Goal: Task Accomplishment & Management: Manage account settings

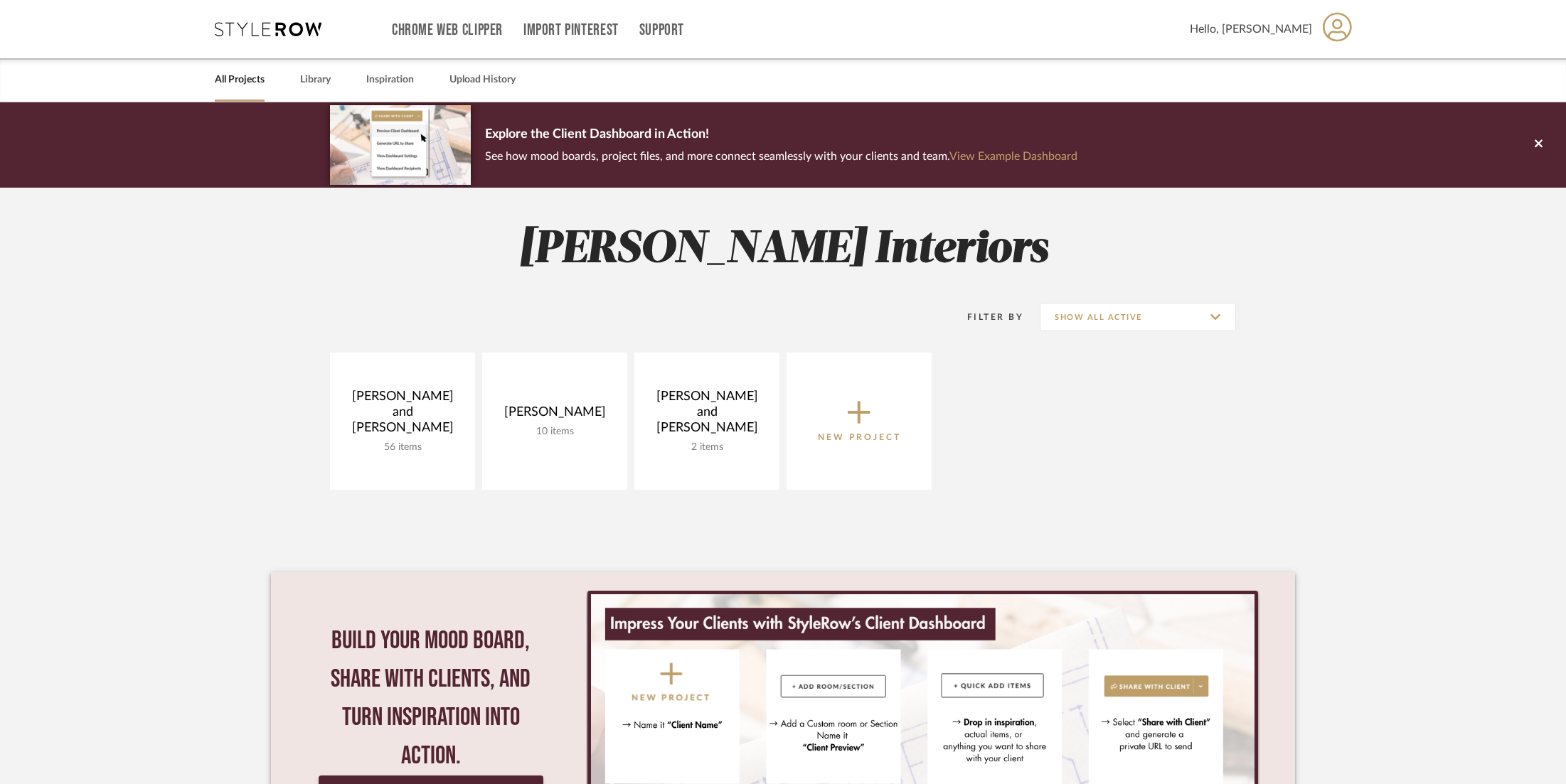
click at [1338, 31] on icon at bounding box center [1337, 27] width 29 height 29
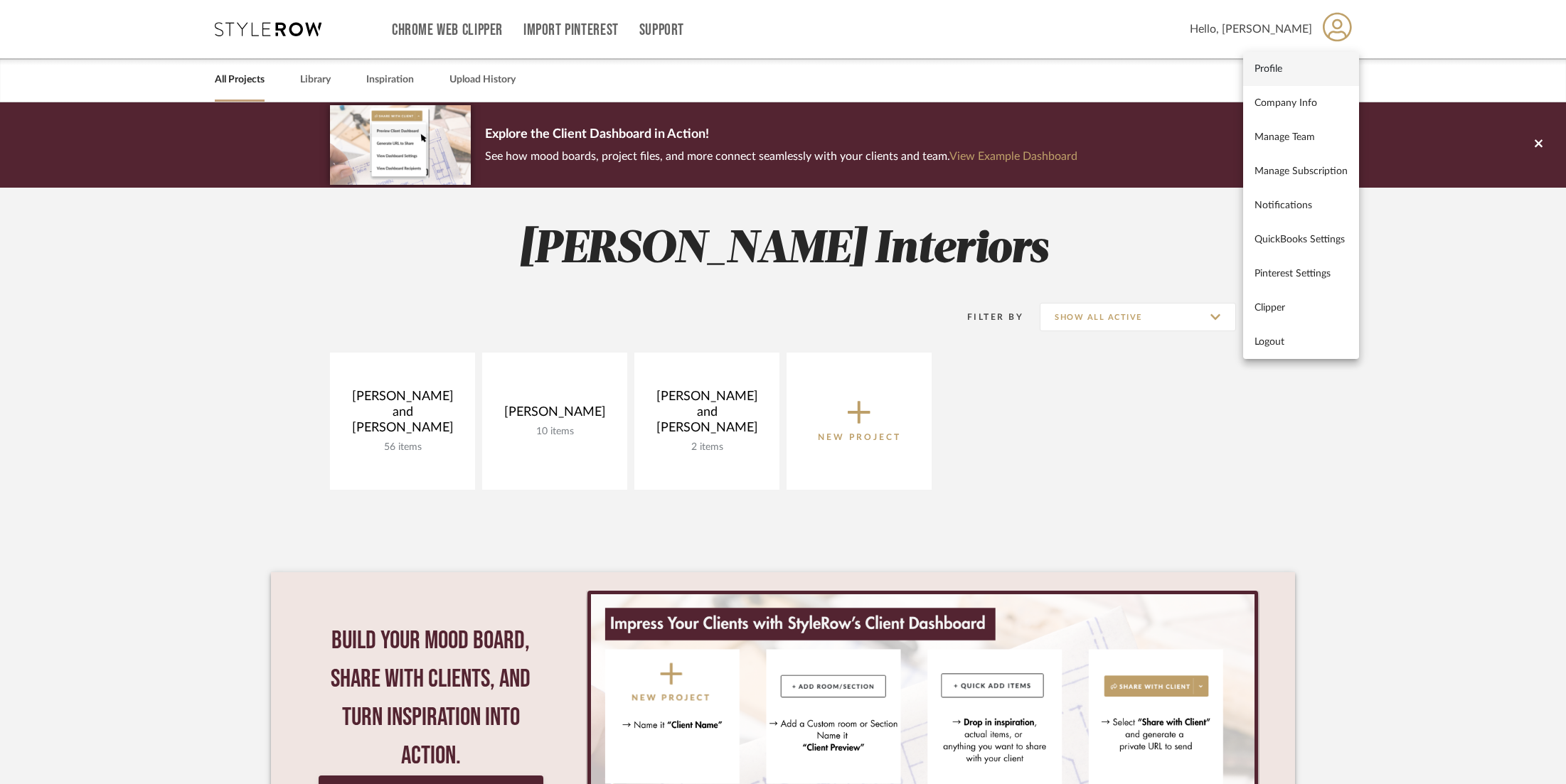
click at [1265, 68] on span "Profile" at bounding box center [1301, 68] width 93 height 12
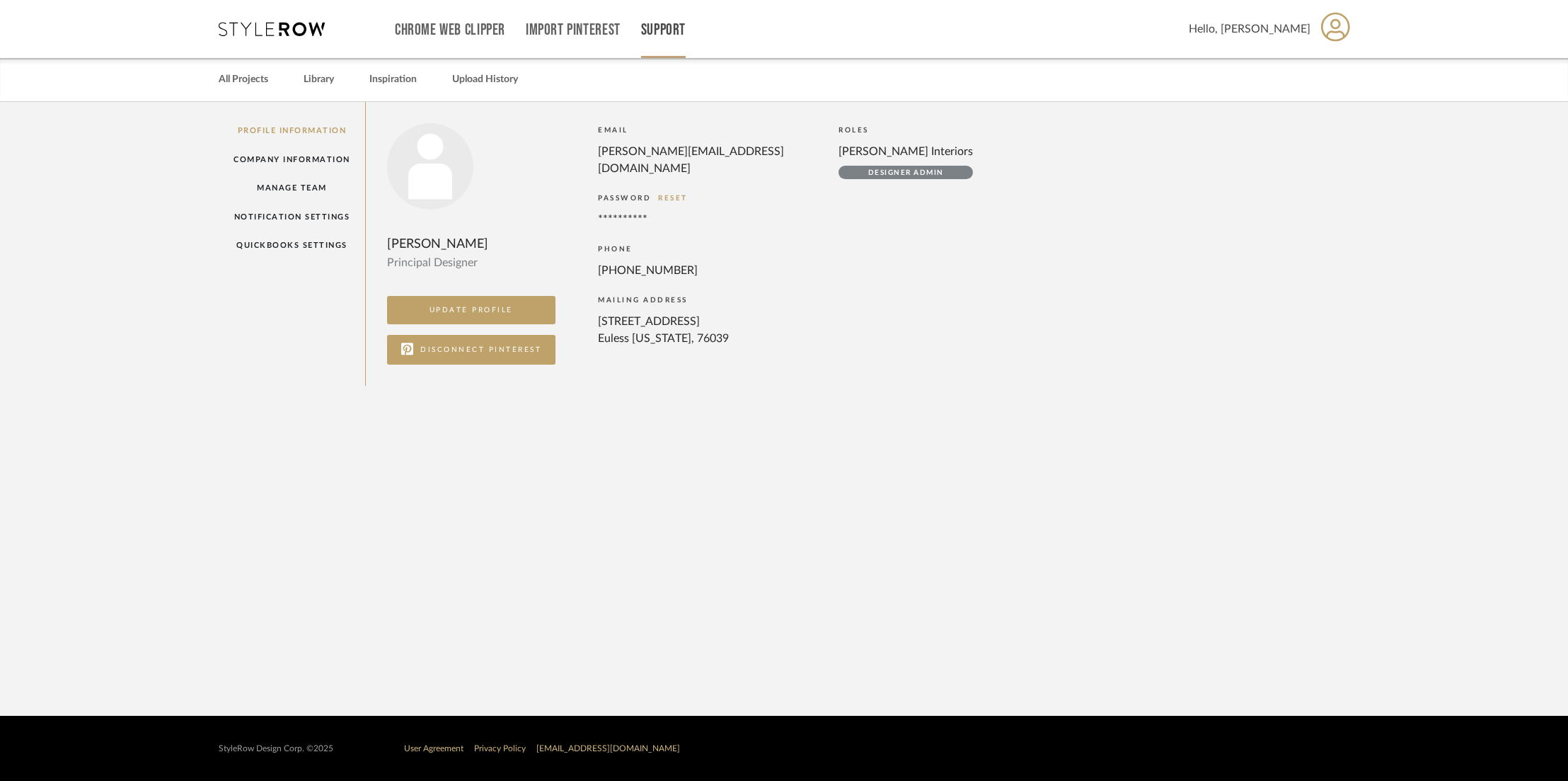
click at [662, 25] on link "Support" at bounding box center [663, 30] width 44 height 12
click at [667, 127] on span "Subscription Plans" at bounding box center [694, 126] width 81 height 12
click at [651, 27] on link "Support" at bounding box center [663, 30] width 44 height 12
click at [666, 165] on span "Contact Us" at bounding box center [694, 160] width 81 height 12
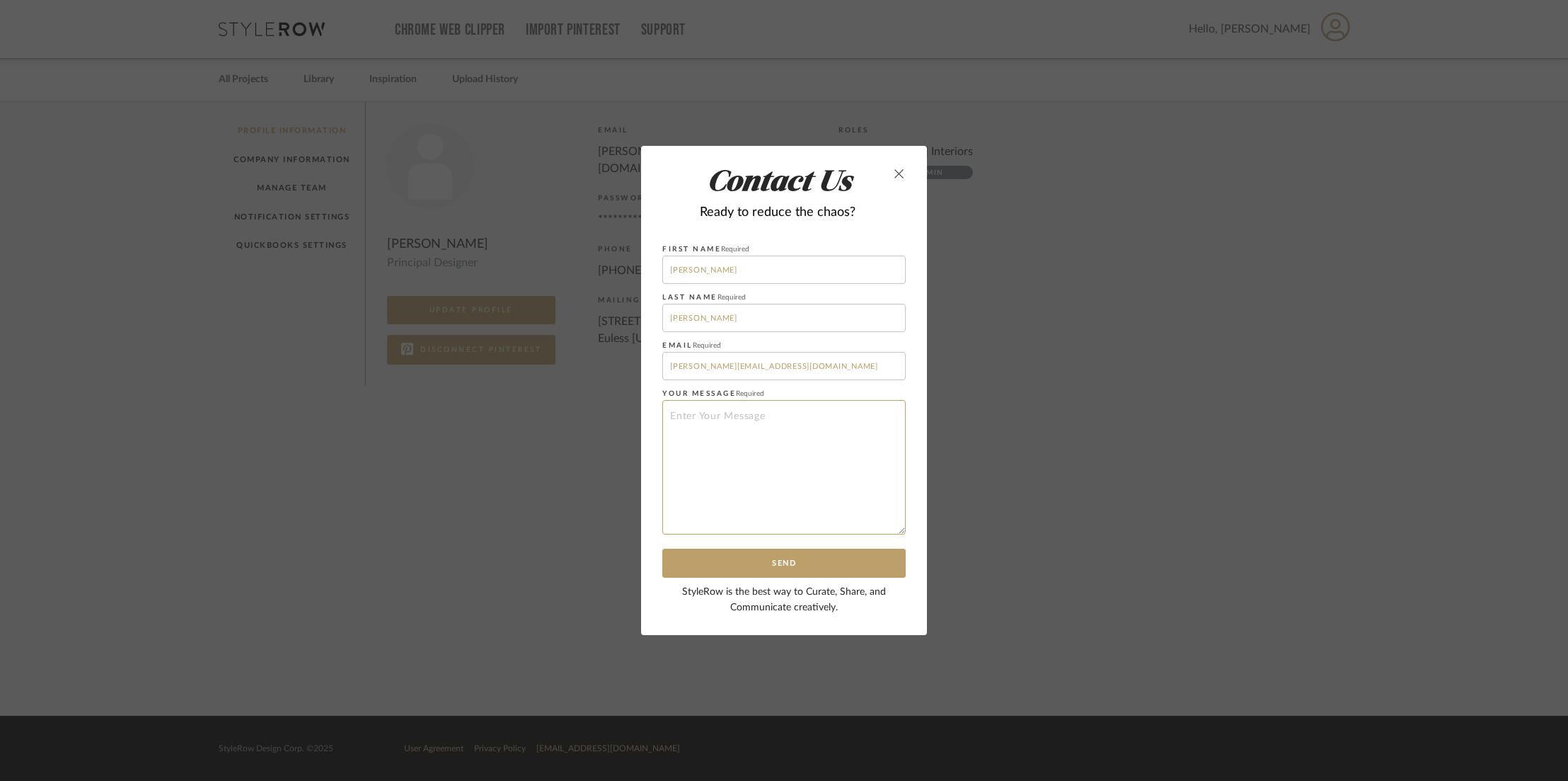
click at [696, 418] on textarea at bounding box center [784, 468] width 244 height 135
type textarea "Hello, I would like to cancel my subscription"
click at [734, 566] on button "Send" at bounding box center [784, 563] width 244 height 29
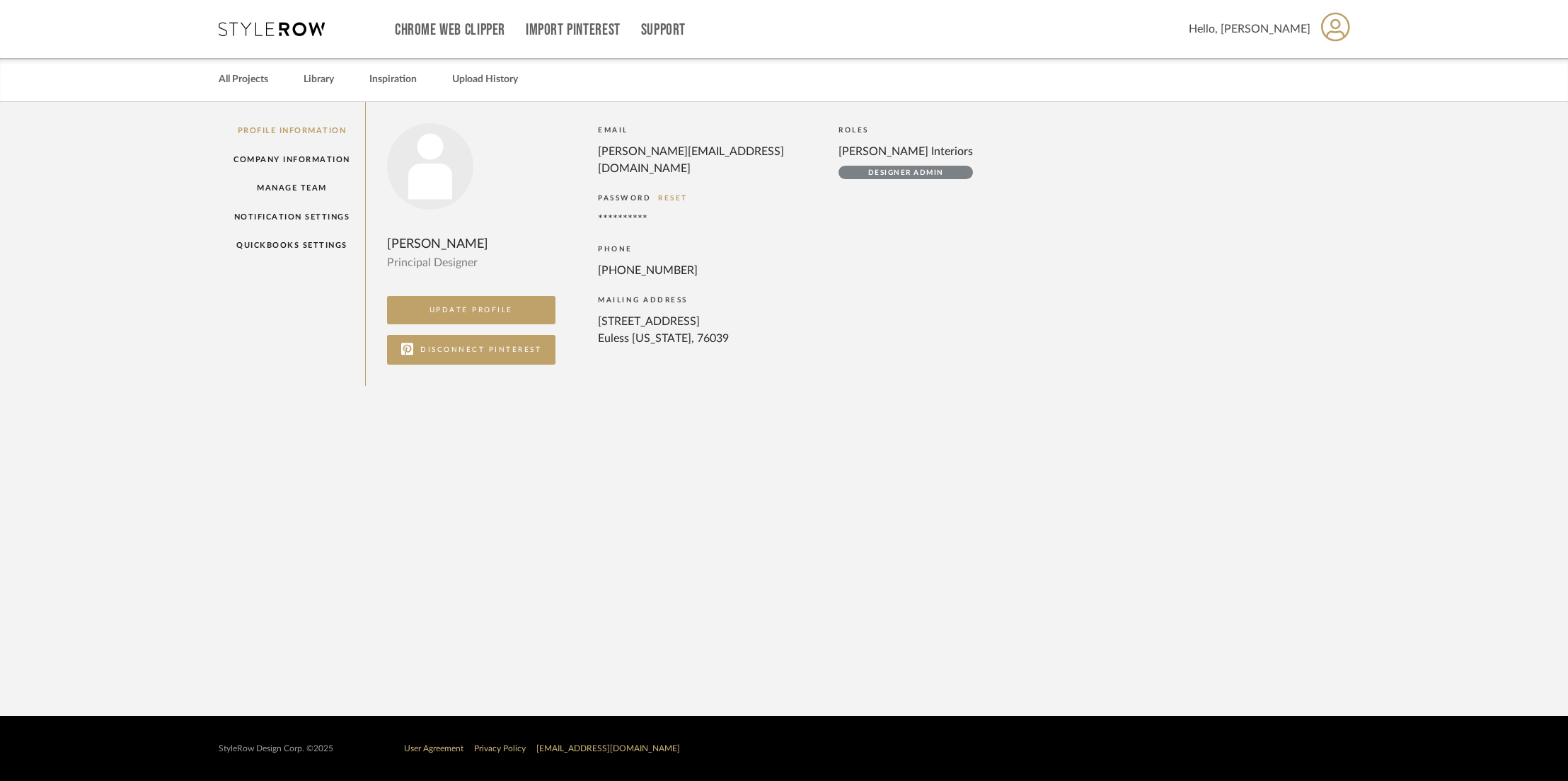
click at [284, 126] on div "Profile Information Company Information Manage Team Notification Settings Quick…" at bounding box center [292, 244] width 147 height 284
click at [271, 159] on link "Company Information" at bounding box center [291, 159] width 146 height 29
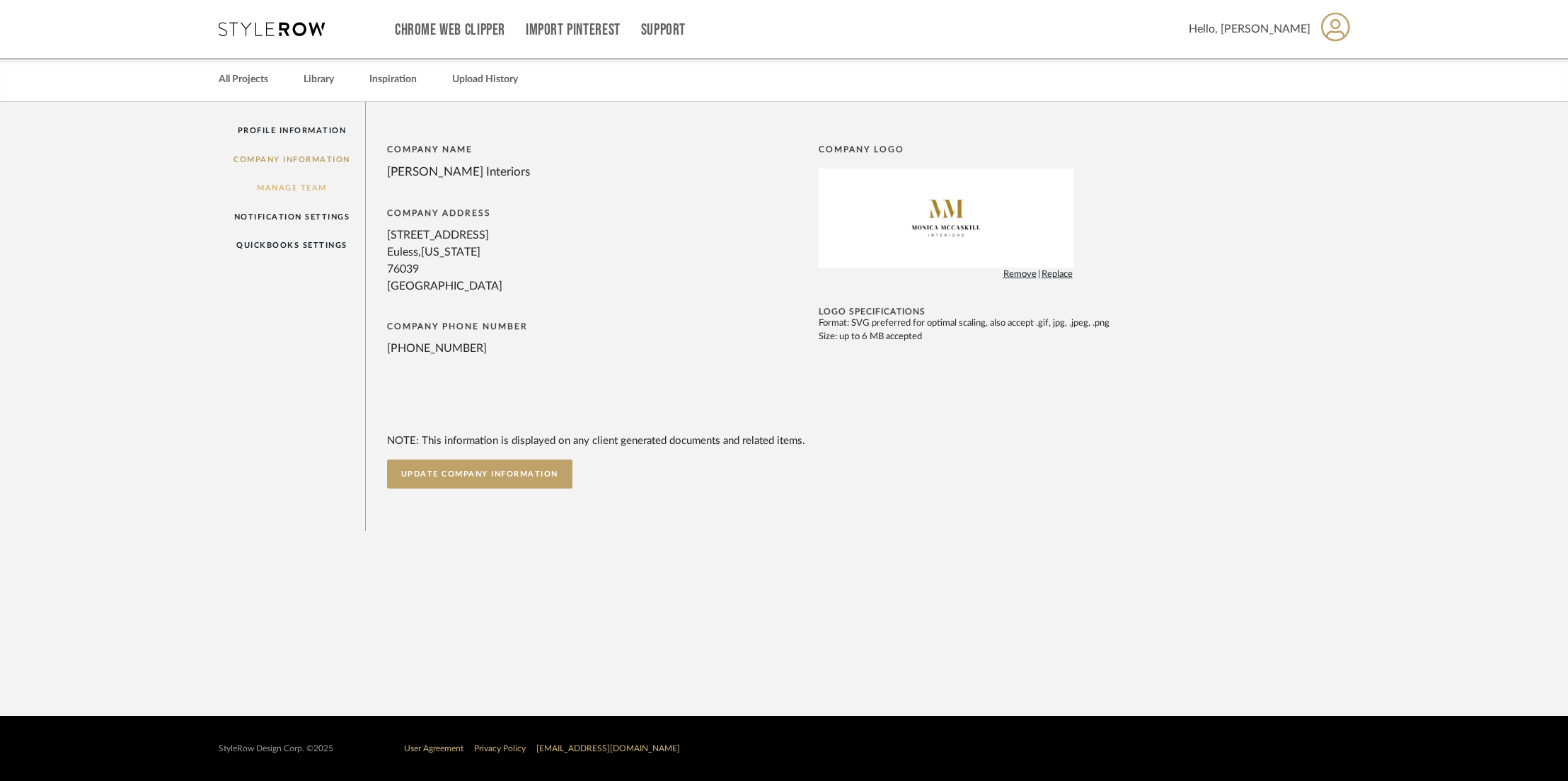
click at [272, 184] on link "Manage Team" at bounding box center [291, 188] width 146 height 29
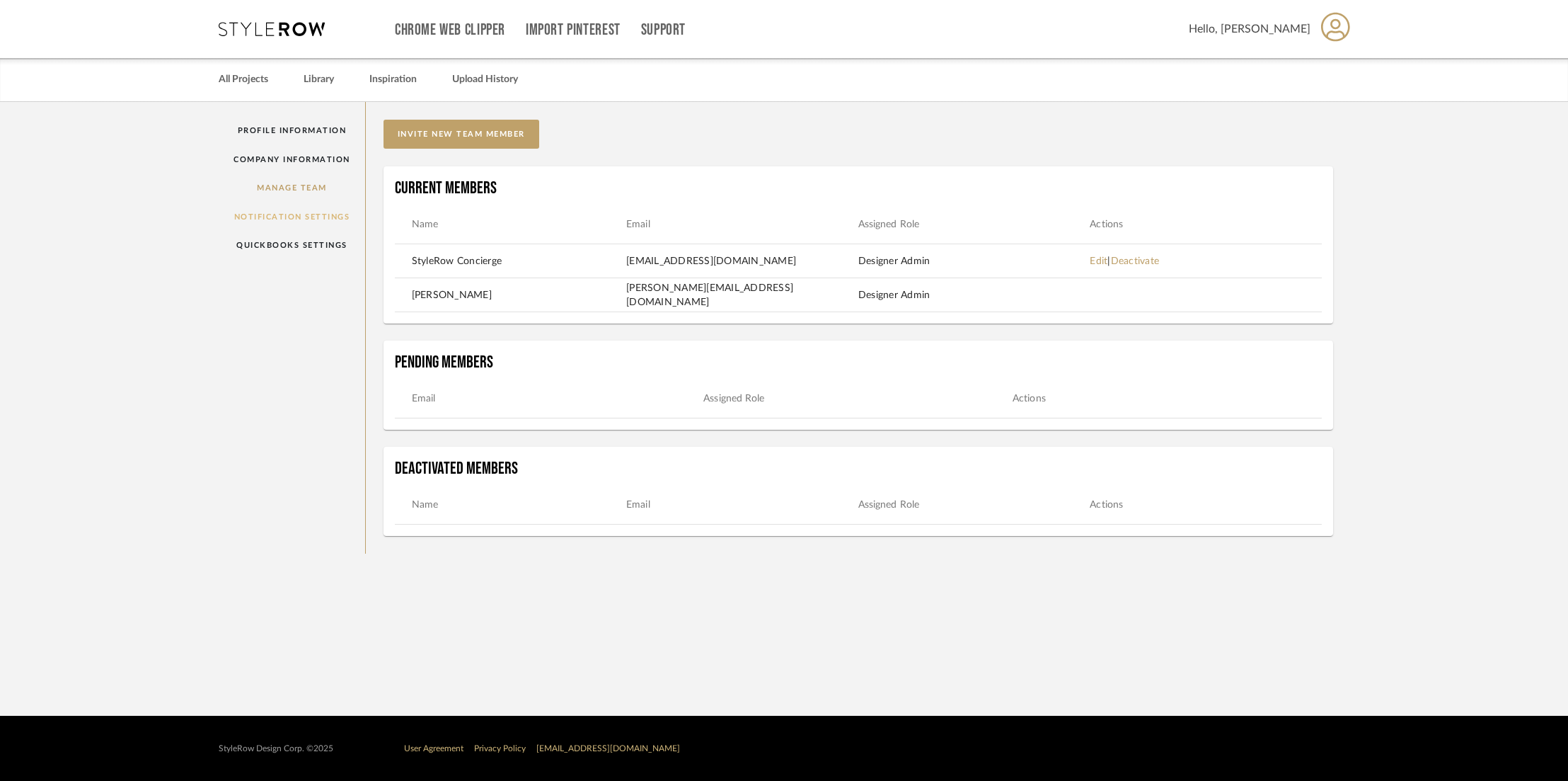
click at [273, 215] on link "Notification Settings" at bounding box center [291, 217] width 146 height 29
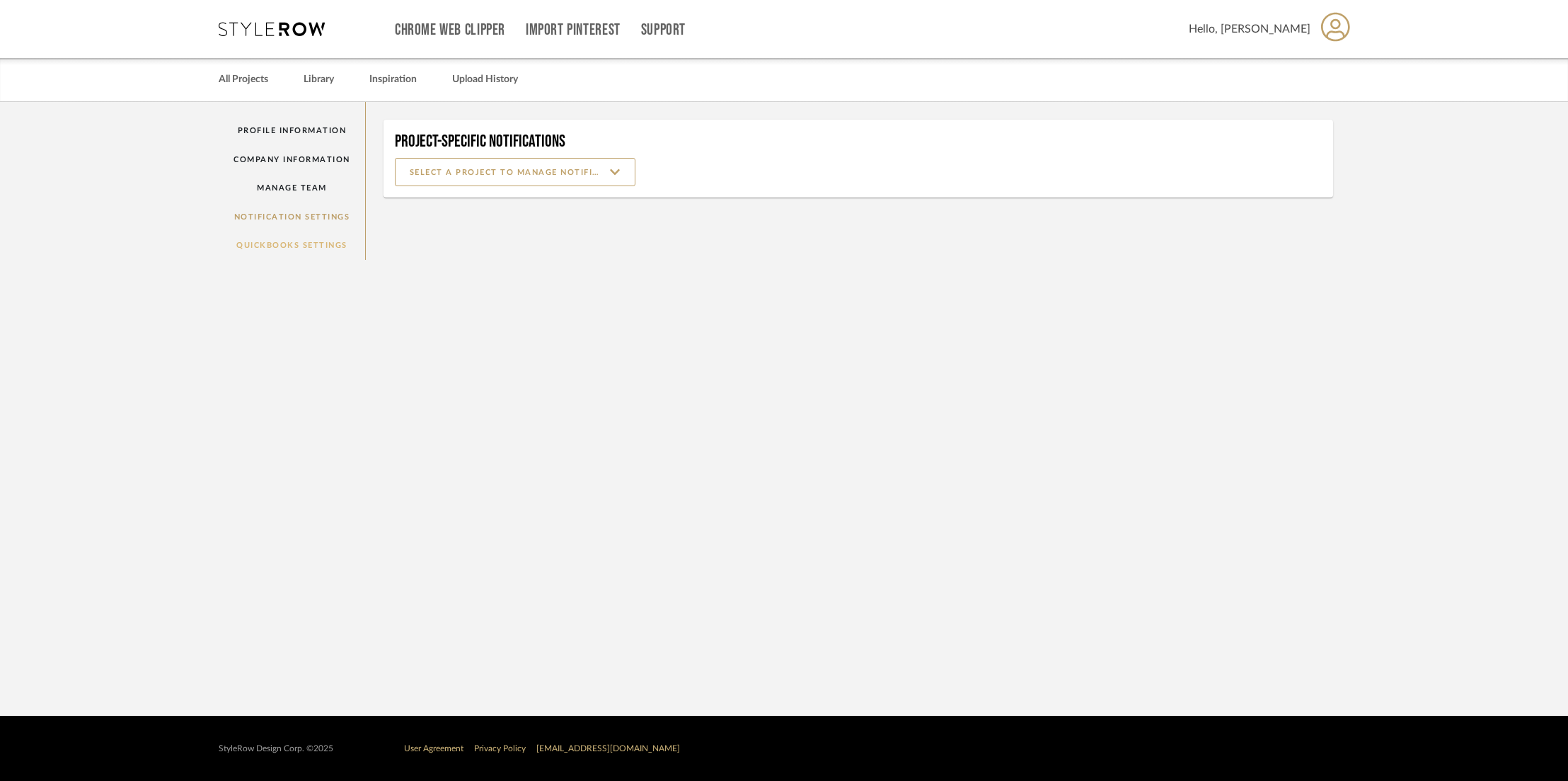
click at [277, 247] on link "QuickBooks Settings" at bounding box center [291, 245] width 146 height 29
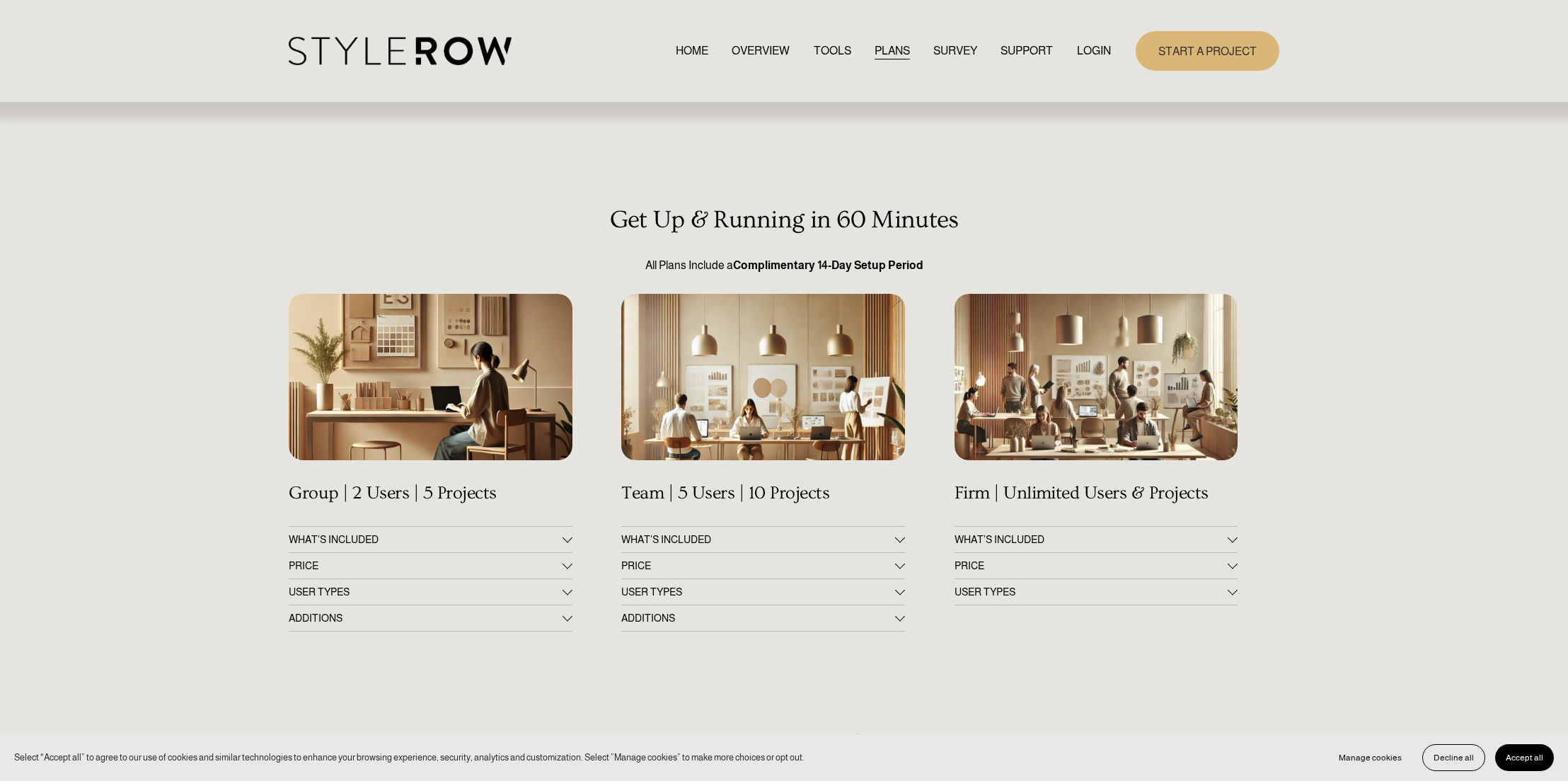
click at [678, 48] on link "HOME" at bounding box center [692, 51] width 33 height 19
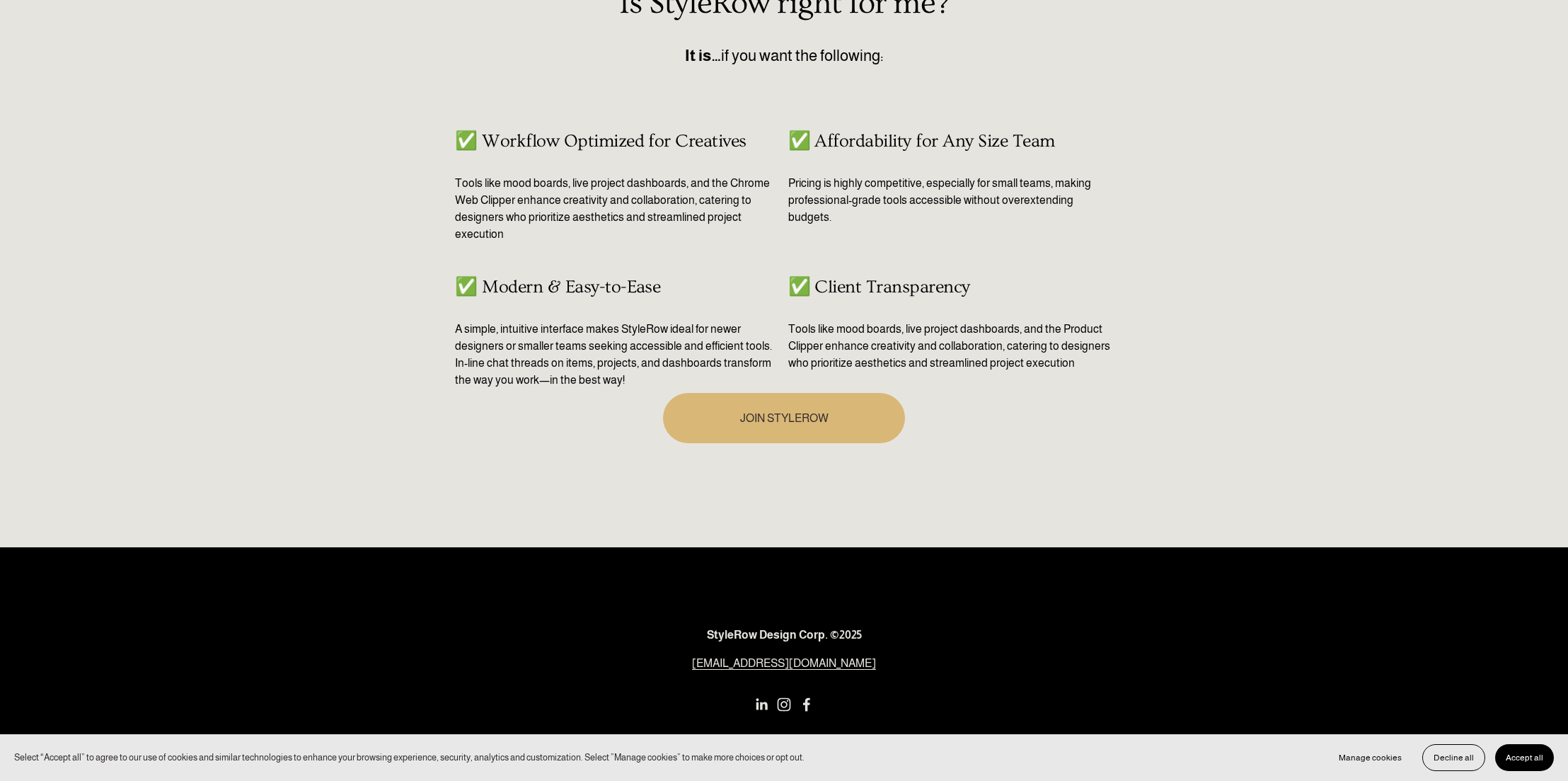
scroll to position [750, 0]
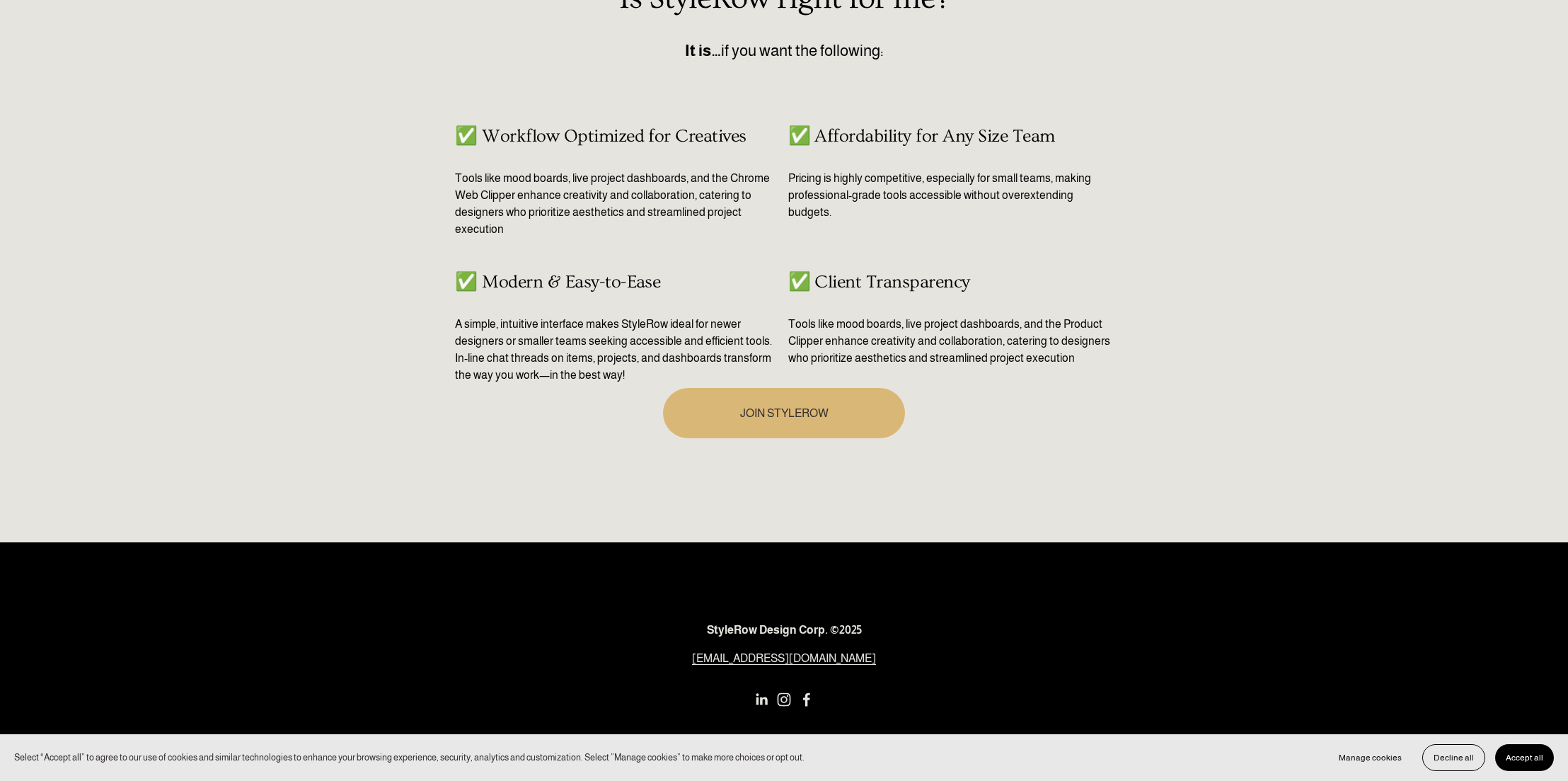
click at [1527, 757] on span "Accept all" at bounding box center [1524, 757] width 38 height 10
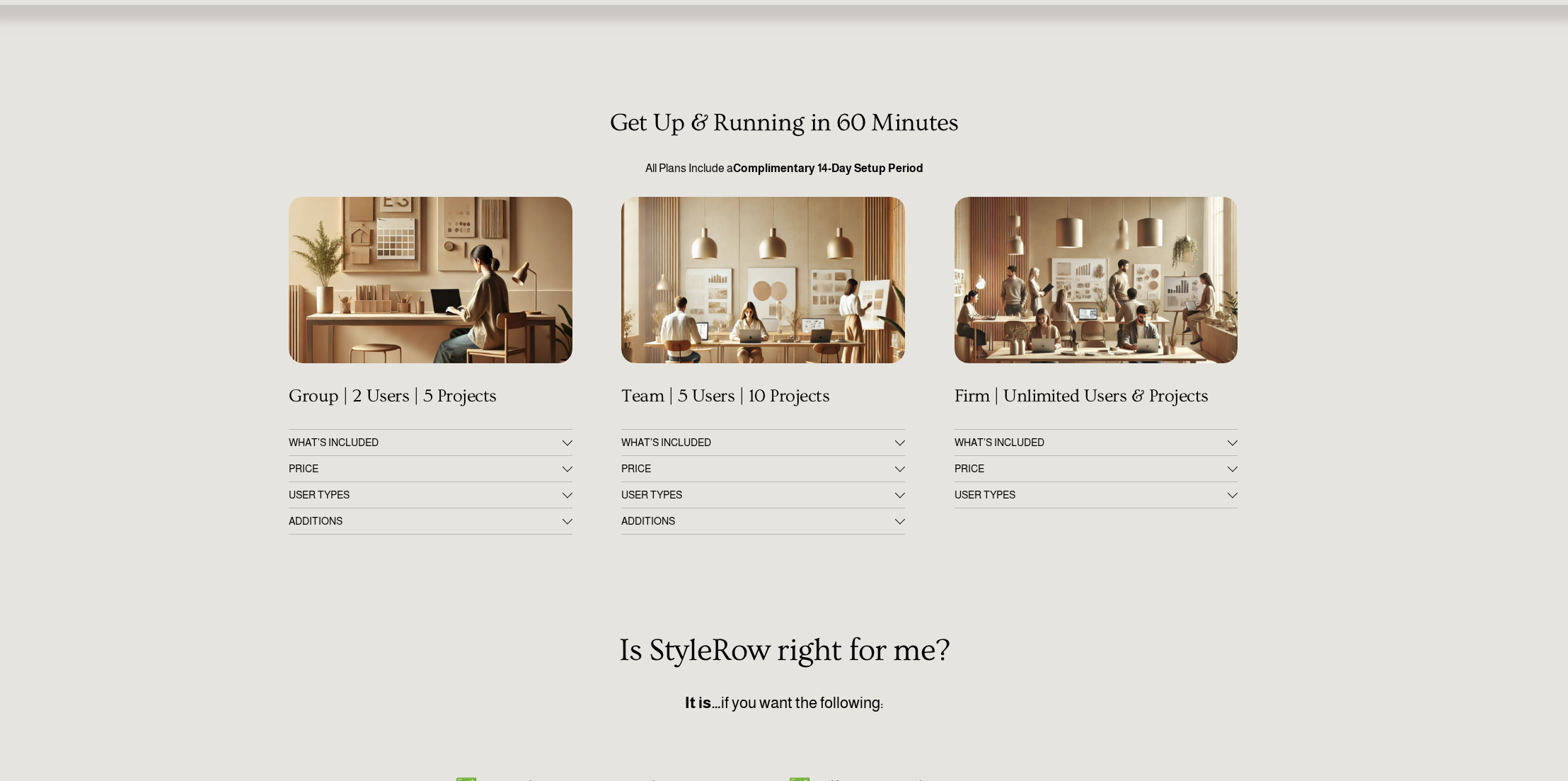
scroll to position [0, 0]
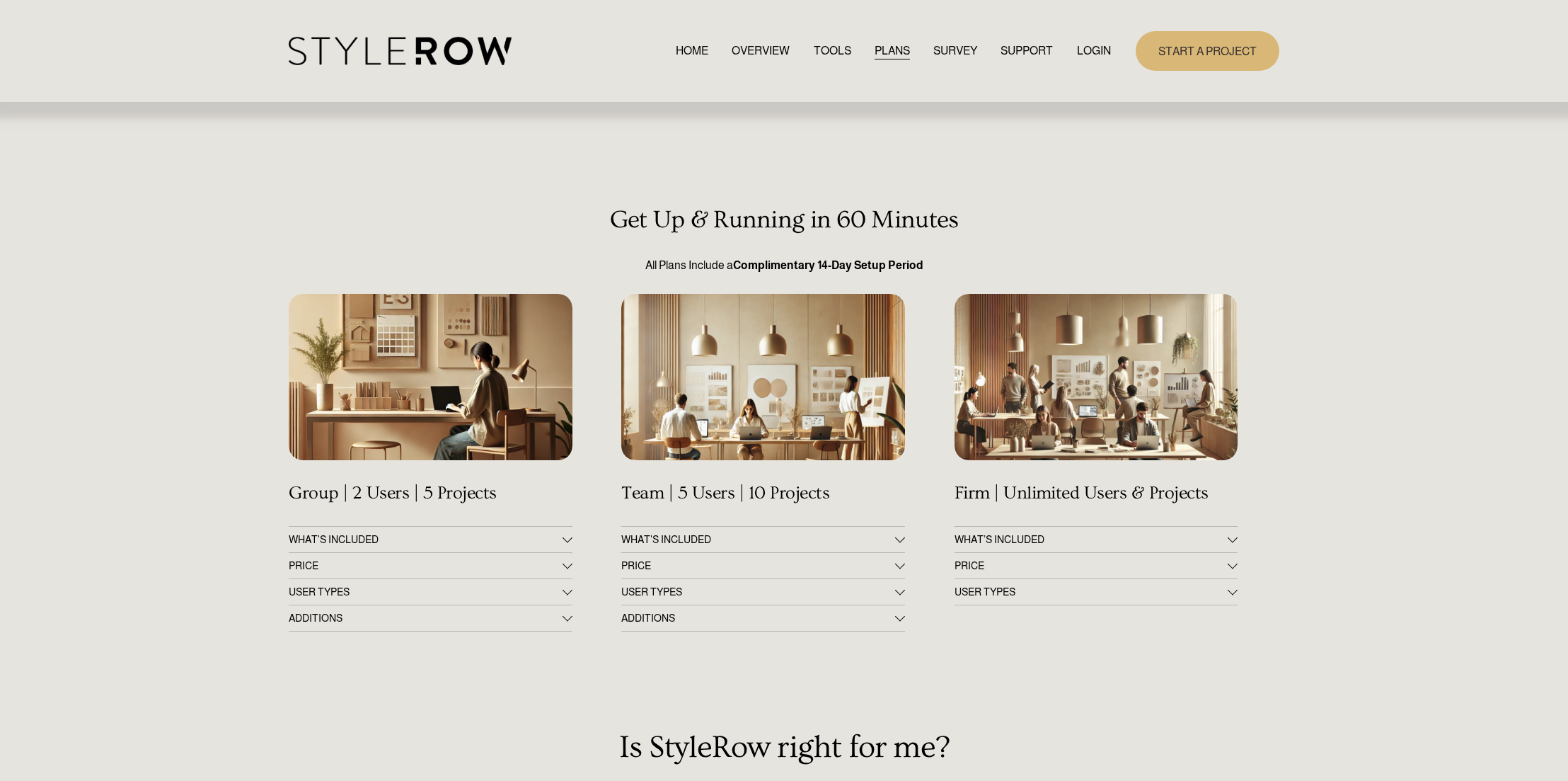
click at [689, 51] on link "HOME" at bounding box center [692, 51] width 33 height 19
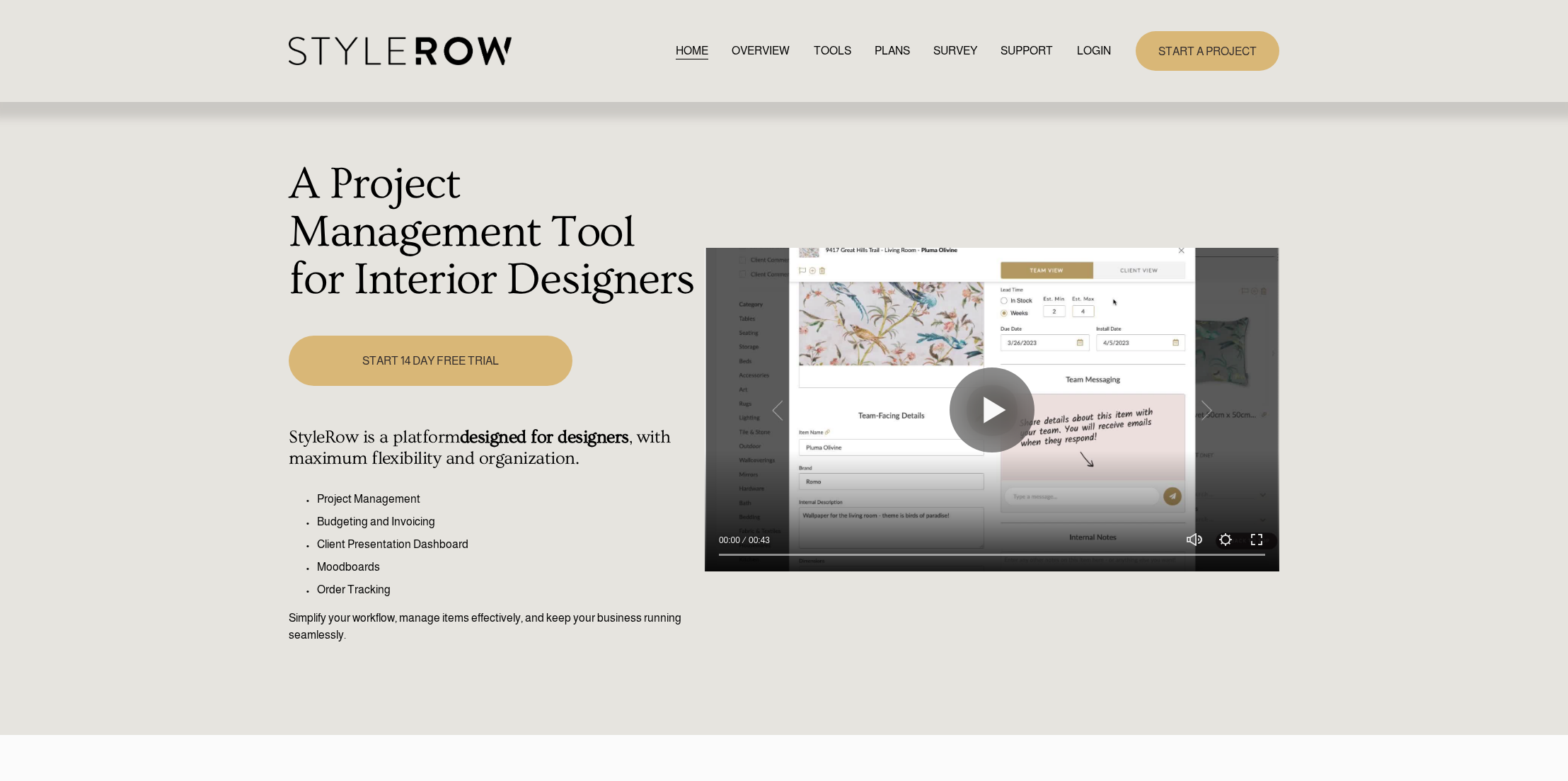
click at [746, 51] on link "OVERVIEW" at bounding box center [761, 51] width 58 height 19
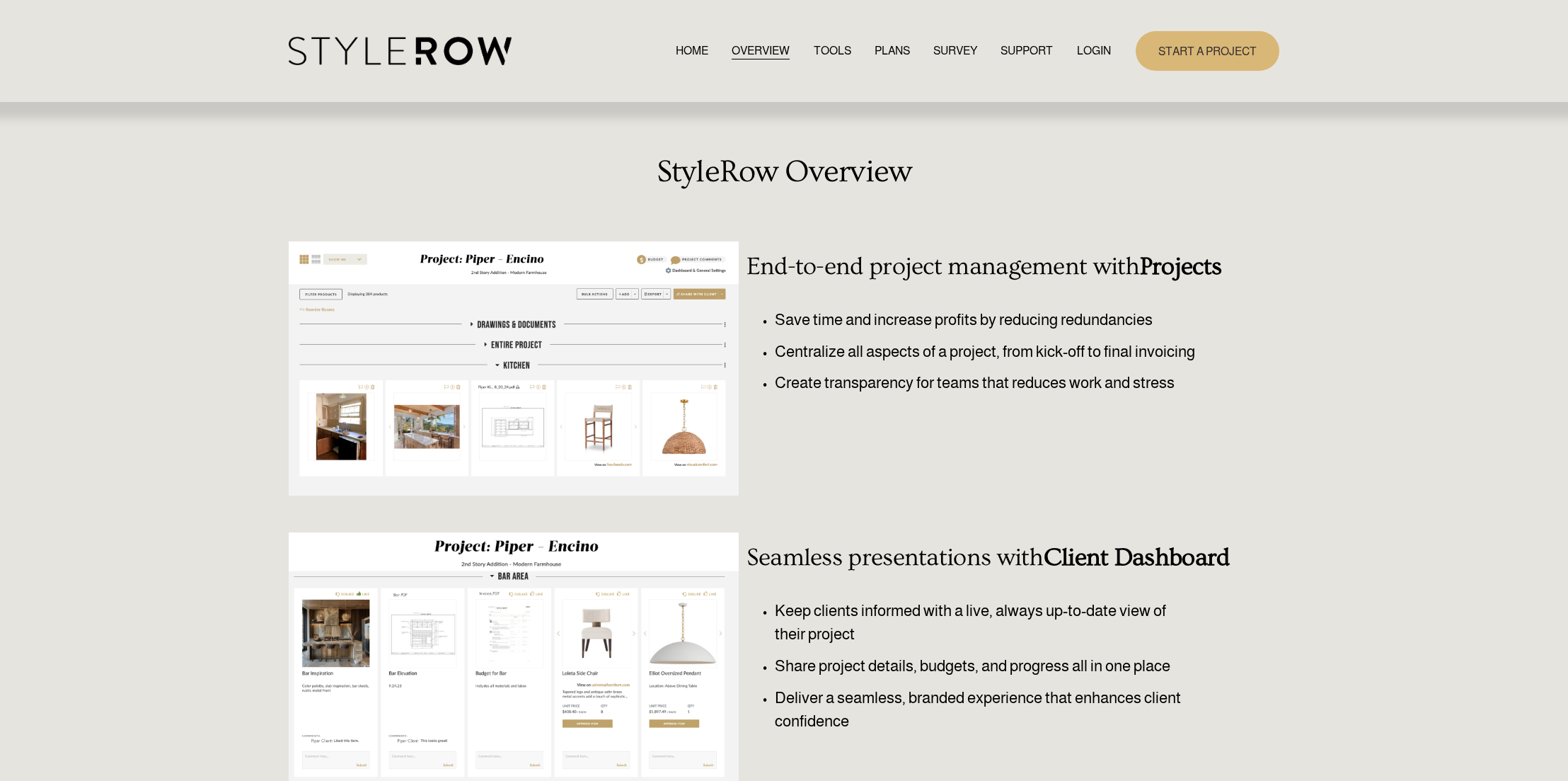
click at [820, 51] on link "TOOLS" at bounding box center [833, 51] width 38 height 19
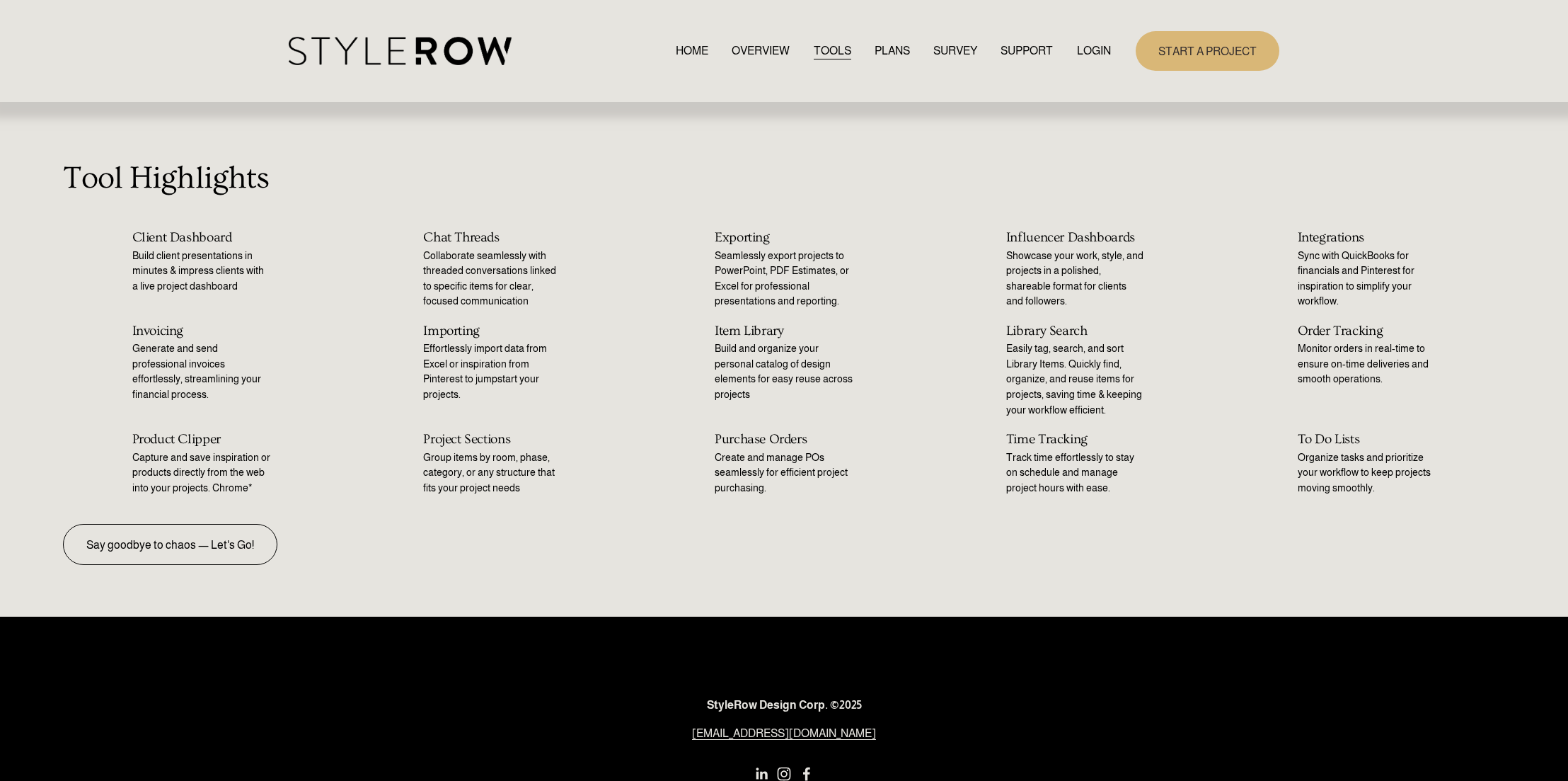
click at [882, 51] on link "PLANS" at bounding box center [892, 51] width 35 height 19
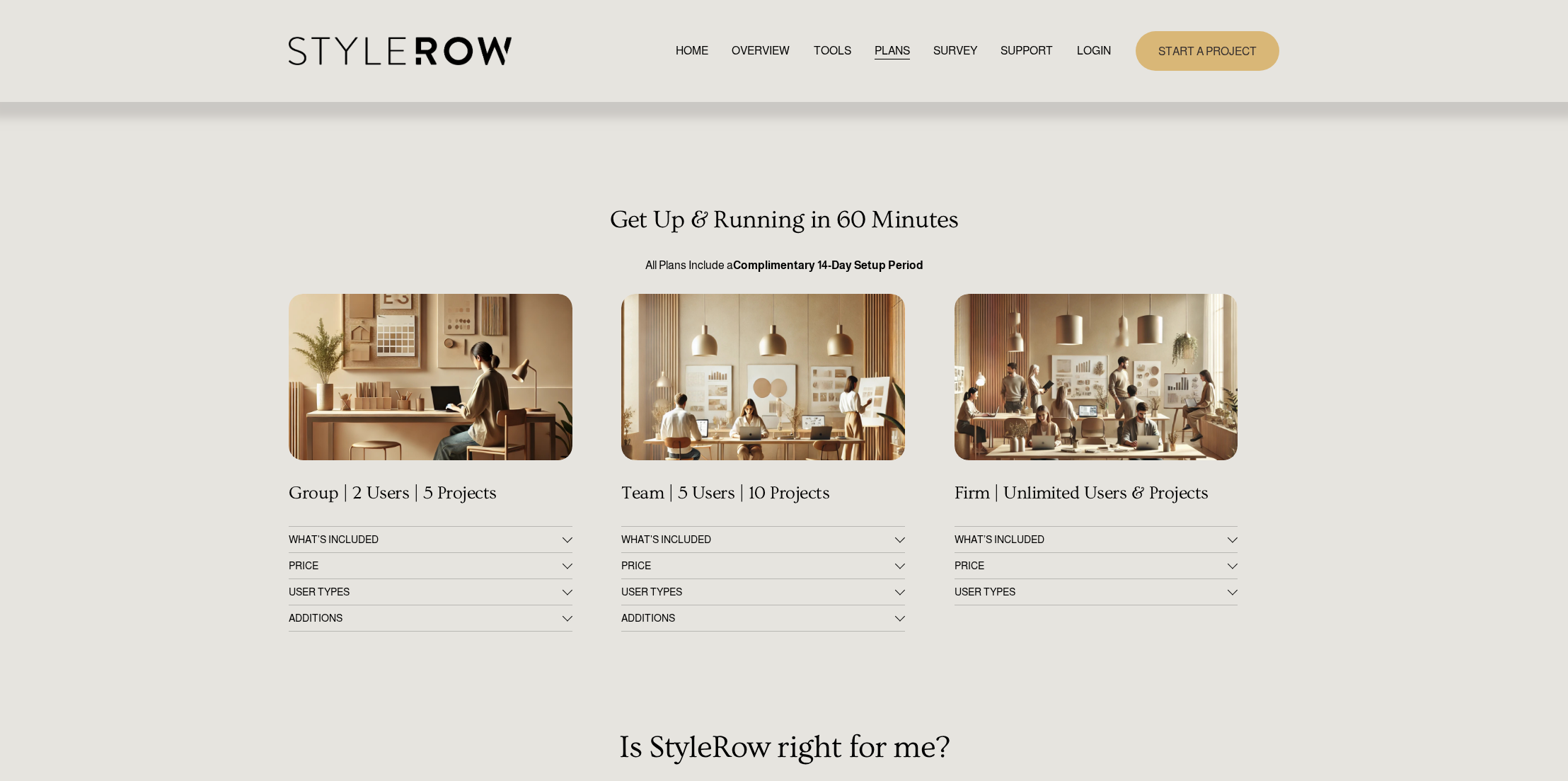
click at [948, 51] on link "SURVEY" at bounding box center [955, 51] width 44 height 19
